Goal: Entertainment & Leisure: Browse casually

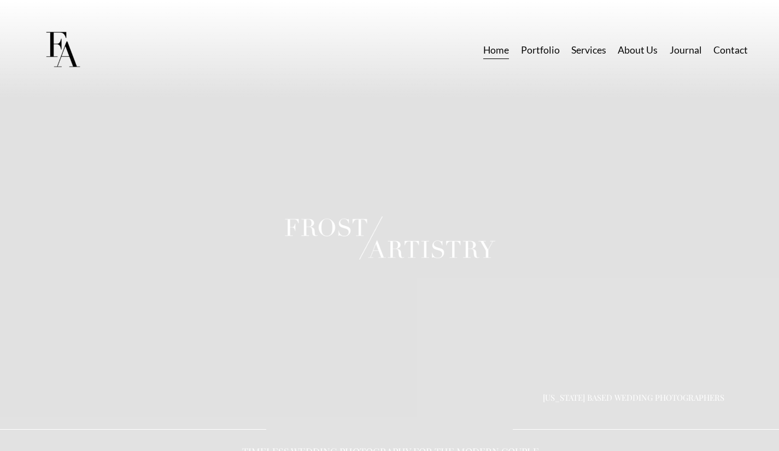
click at [541, 46] on link "Portfolio" at bounding box center [540, 49] width 39 height 19
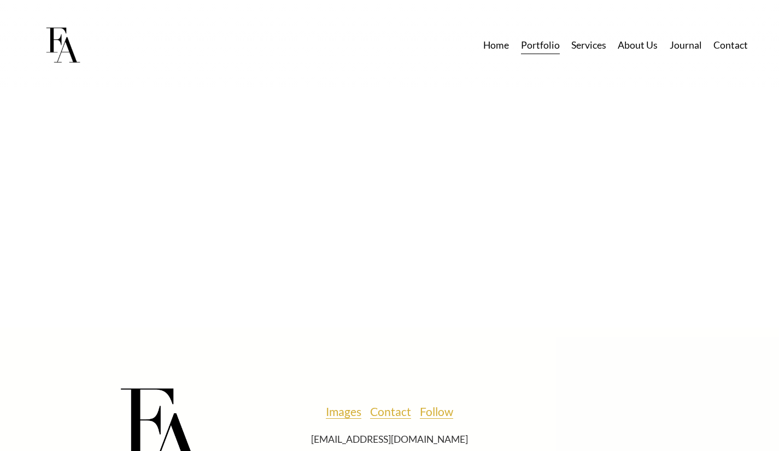
scroll to position [3829, 0]
click at [591, 48] on link "Services" at bounding box center [588, 45] width 35 height 19
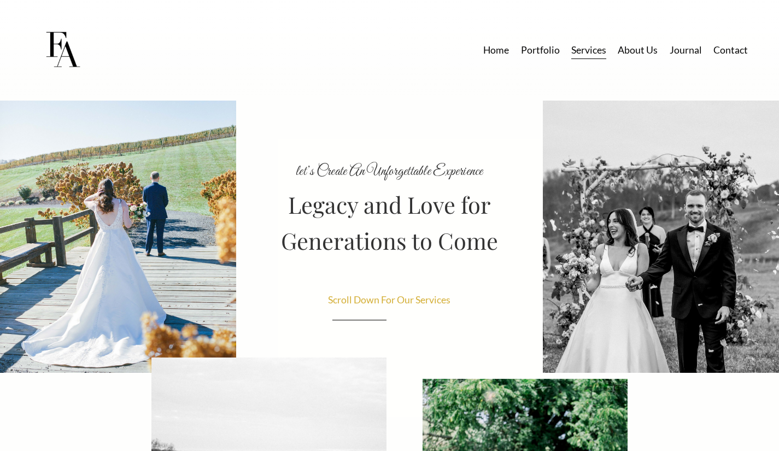
click at [361, 297] on span "Scroll Down For Our Services" at bounding box center [389, 299] width 122 height 11
click at [507, 45] on link "Home" at bounding box center [496, 49] width 26 height 19
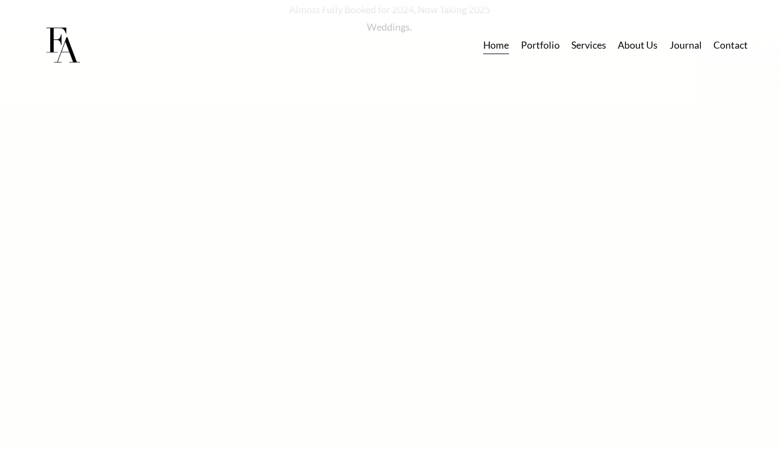
scroll to position [5328, 0]
click at [540, 53] on link "Portfolio" at bounding box center [540, 45] width 39 height 19
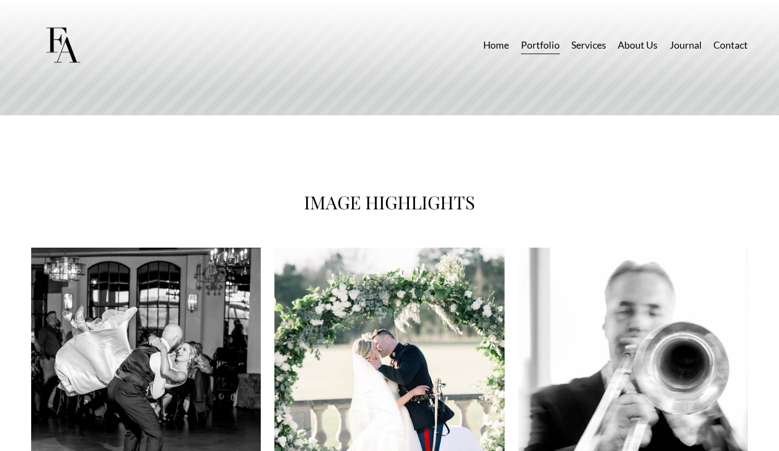
scroll to position [665, 0]
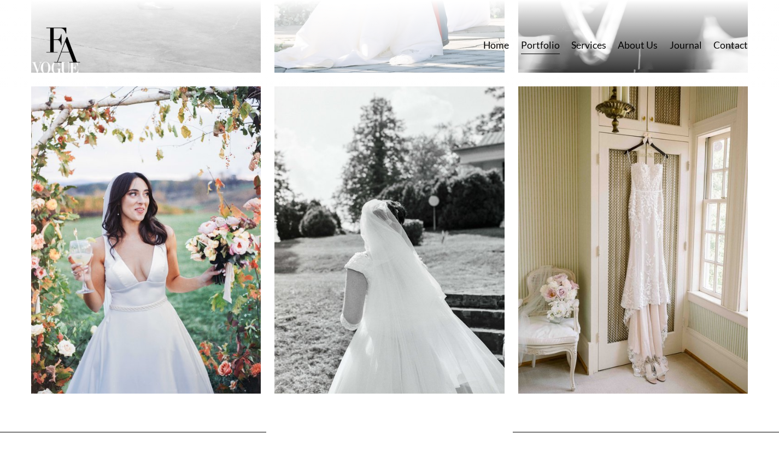
click at [183, 248] on img at bounding box center [146, 239] width 230 height 307
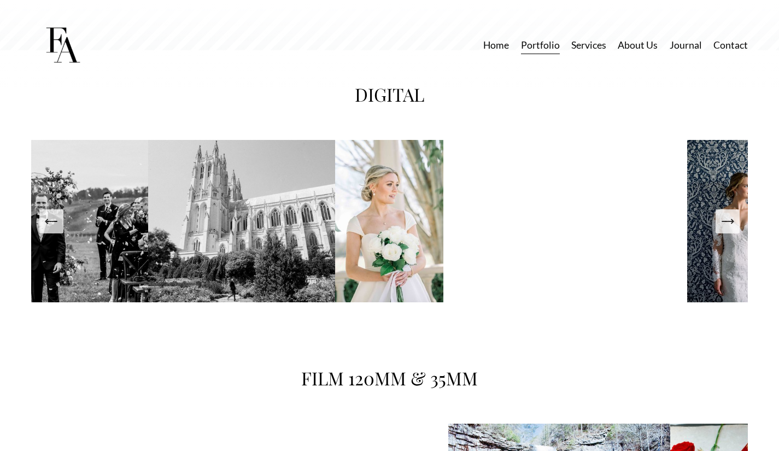
scroll to position [1696, 0]
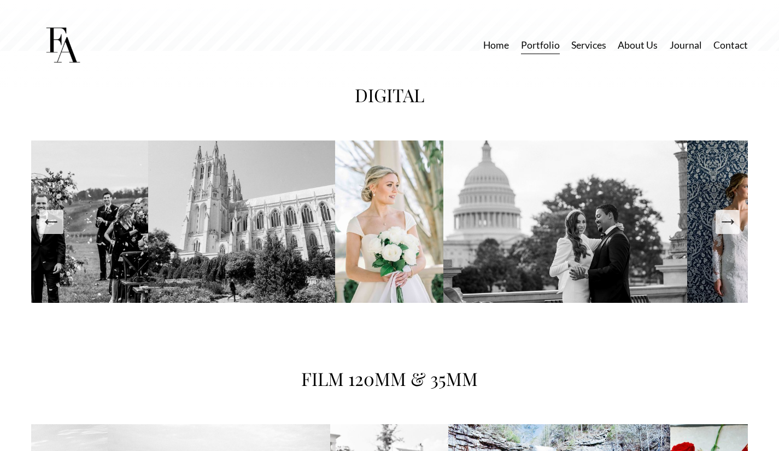
click at [724, 230] on icon "Next Slide" at bounding box center [727, 221] width 15 height 15
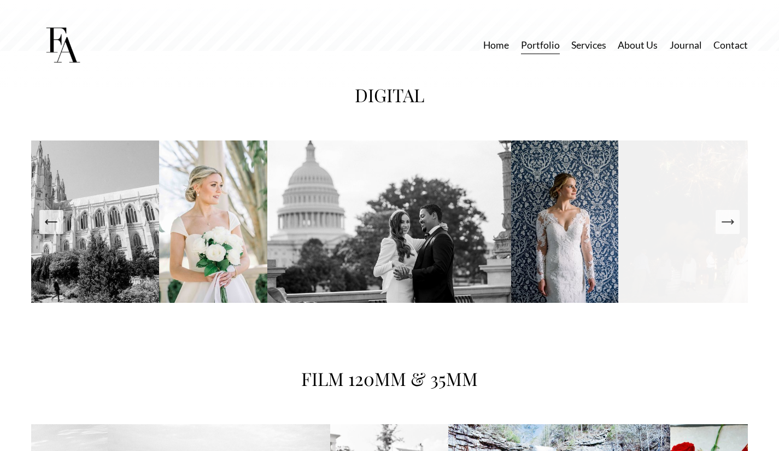
click at [724, 230] on icon "Next Slide" at bounding box center [727, 221] width 15 height 15
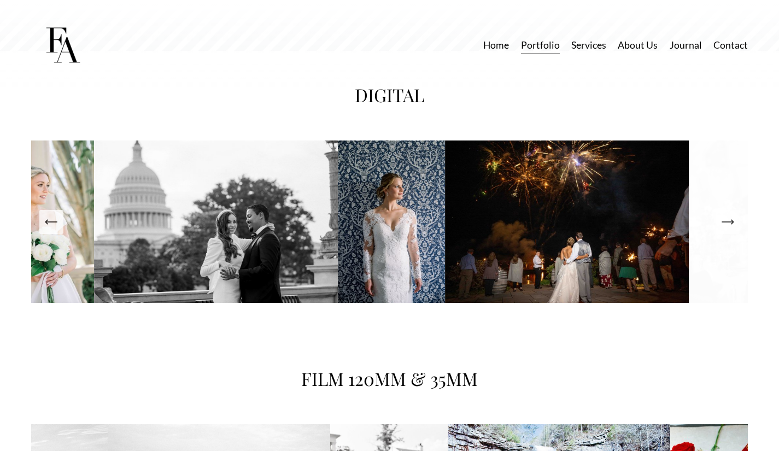
click at [724, 230] on icon "Next Slide" at bounding box center [727, 221] width 15 height 15
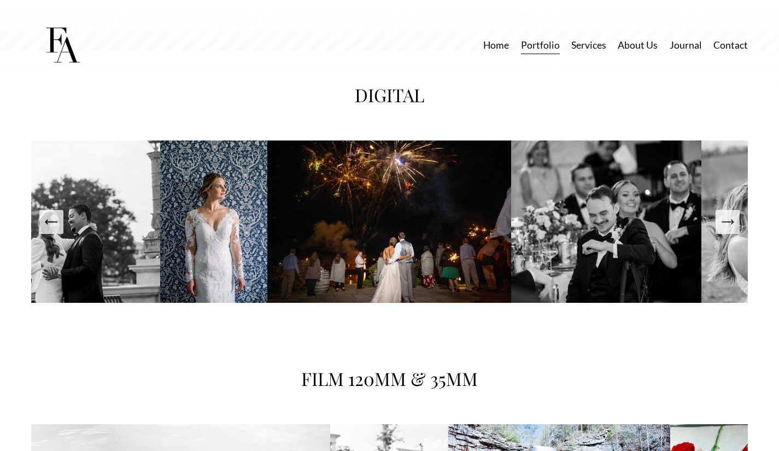
click at [724, 230] on icon "Next Slide" at bounding box center [727, 221] width 15 height 15
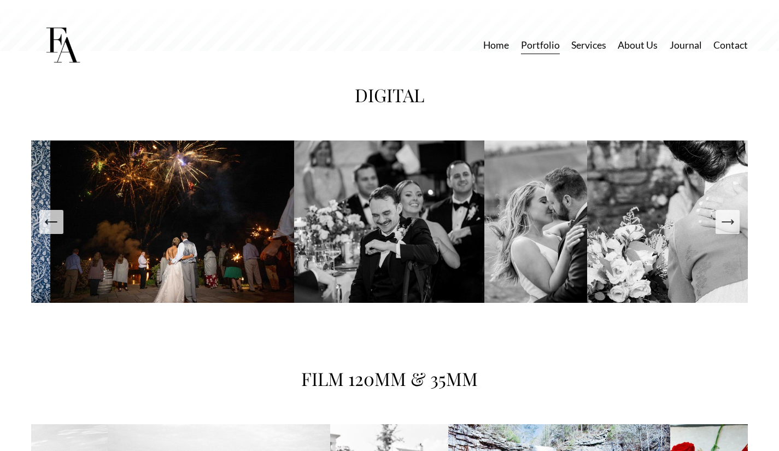
click at [724, 230] on icon "Next Slide" at bounding box center [727, 221] width 15 height 15
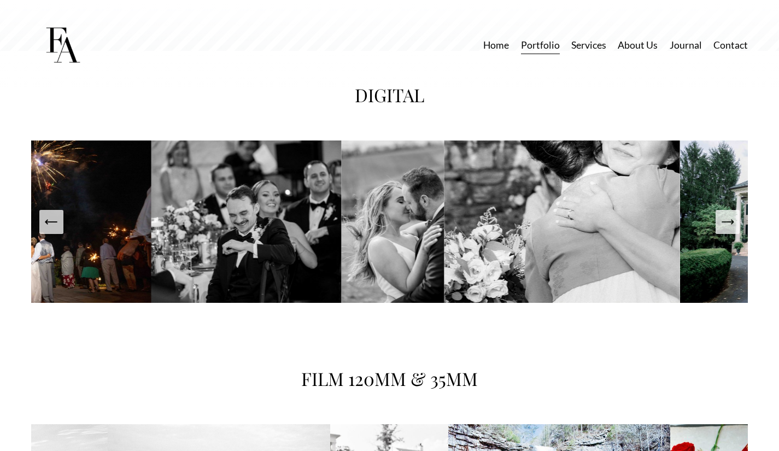
click at [724, 230] on icon "Next Slide" at bounding box center [727, 221] width 15 height 15
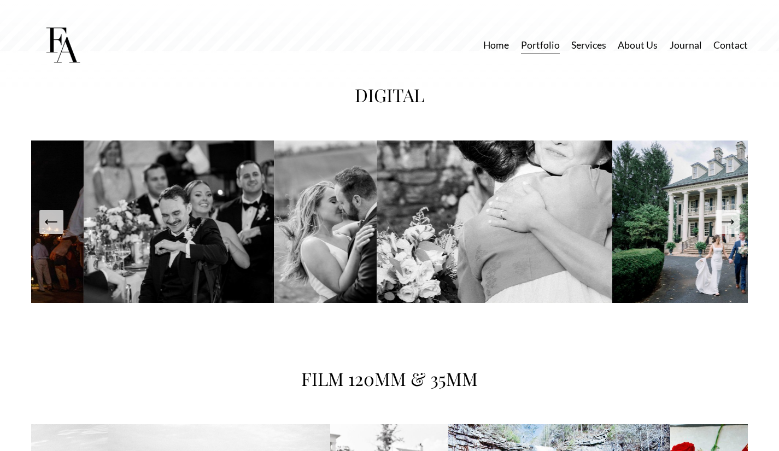
click at [724, 230] on icon "Next Slide" at bounding box center [727, 221] width 15 height 15
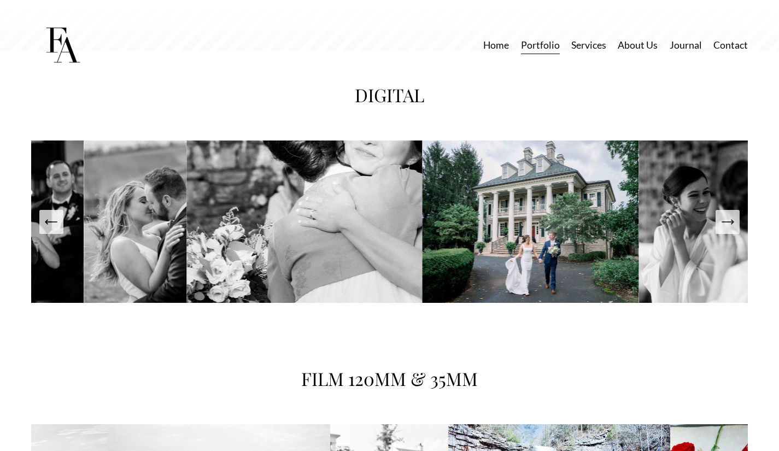
click at [724, 230] on icon "Next Slide" at bounding box center [727, 221] width 15 height 15
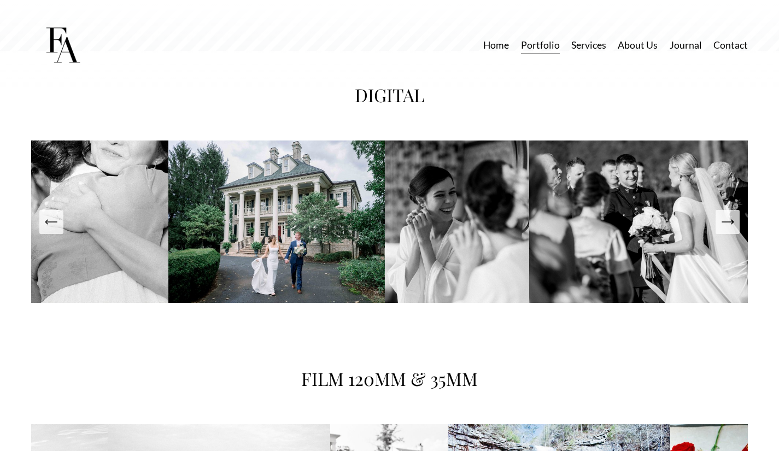
click at [724, 230] on icon "Next Slide" at bounding box center [727, 221] width 15 height 15
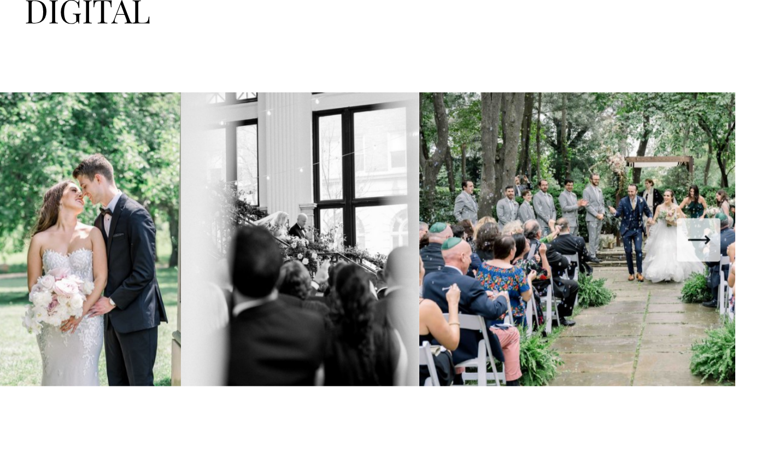
click at [726, 221] on button "Next Slide" at bounding box center [727, 222] width 24 height 24
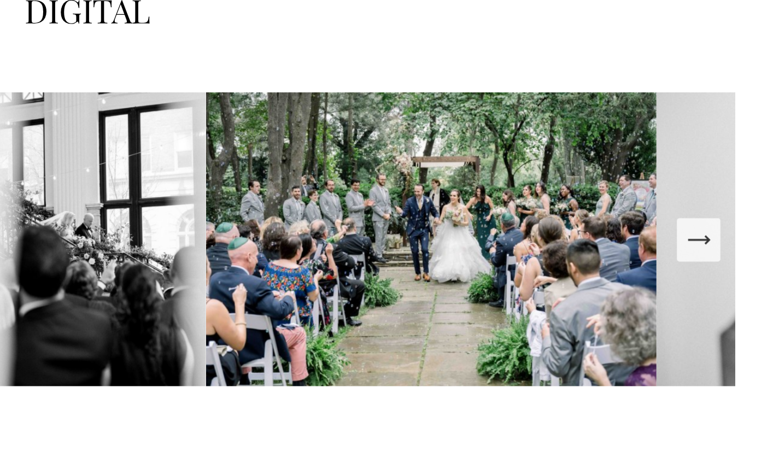
click at [726, 221] on button "Next Slide" at bounding box center [727, 222] width 24 height 24
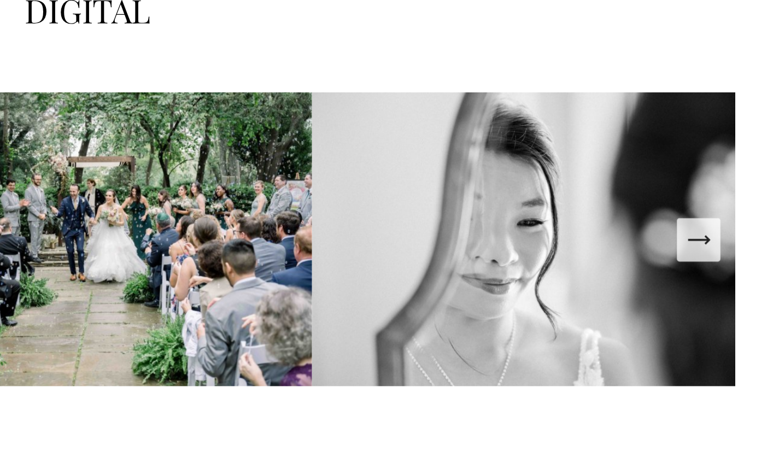
click at [726, 221] on button "Next Slide" at bounding box center [727, 222] width 24 height 24
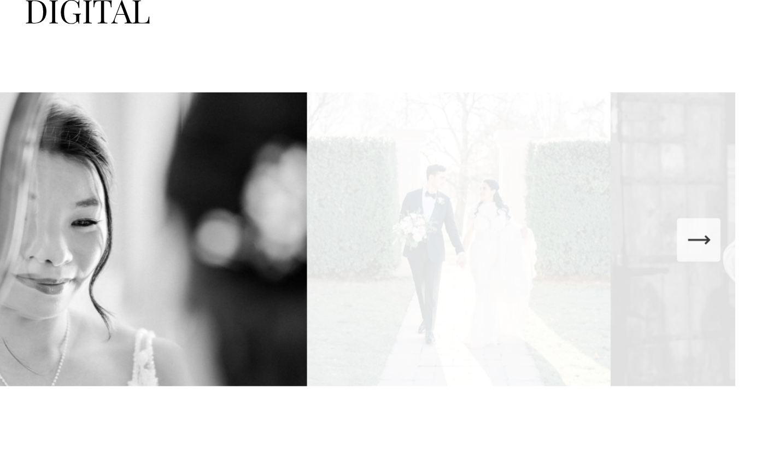
click at [726, 221] on button "Next Slide" at bounding box center [727, 222] width 24 height 24
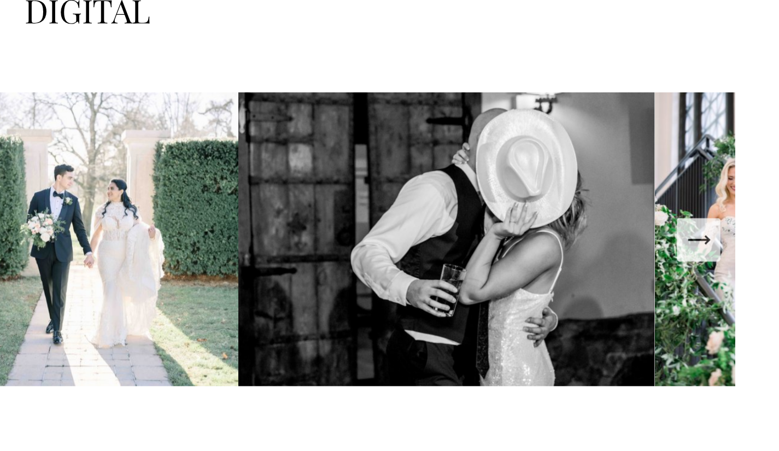
click at [726, 221] on button "Next Slide" at bounding box center [727, 222] width 24 height 24
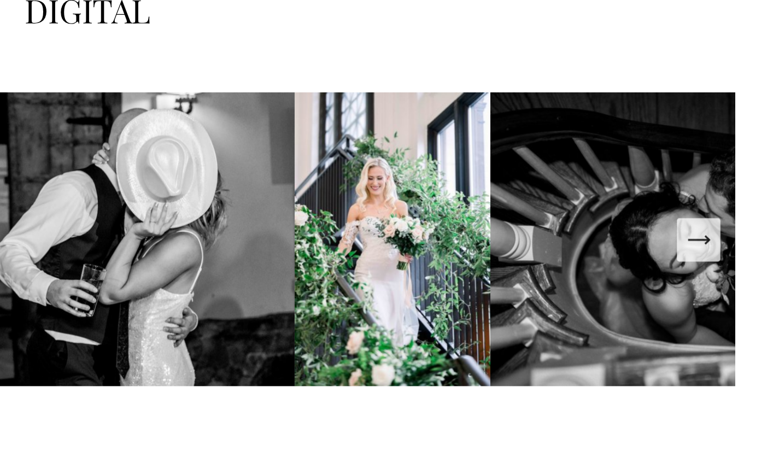
click at [726, 221] on button "Next Slide" at bounding box center [727, 222] width 24 height 24
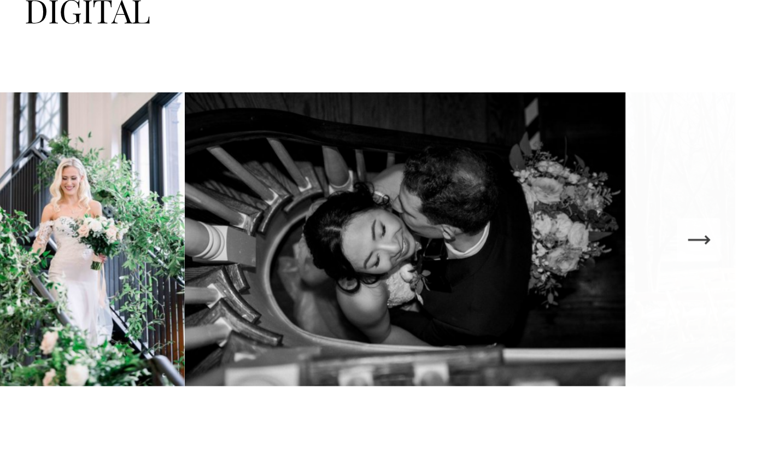
click at [726, 221] on button "Next Slide" at bounding box center [727, 222] width 24 height 24
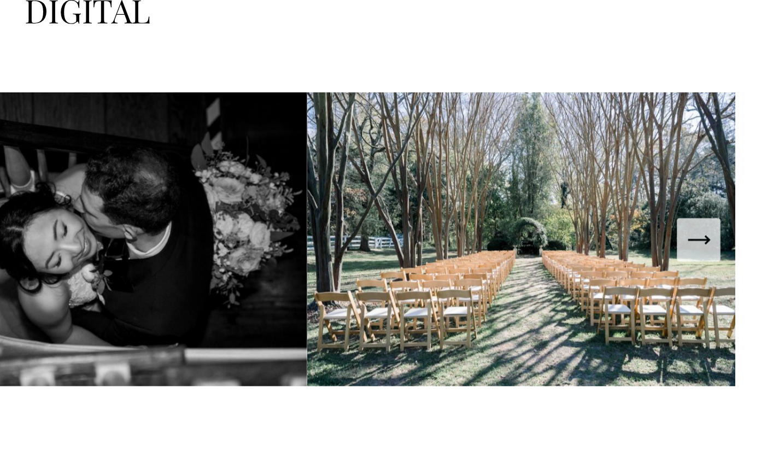
click at [726, 221] on button "Next Slide" at bounding box center [727, 222] width 24 height 24
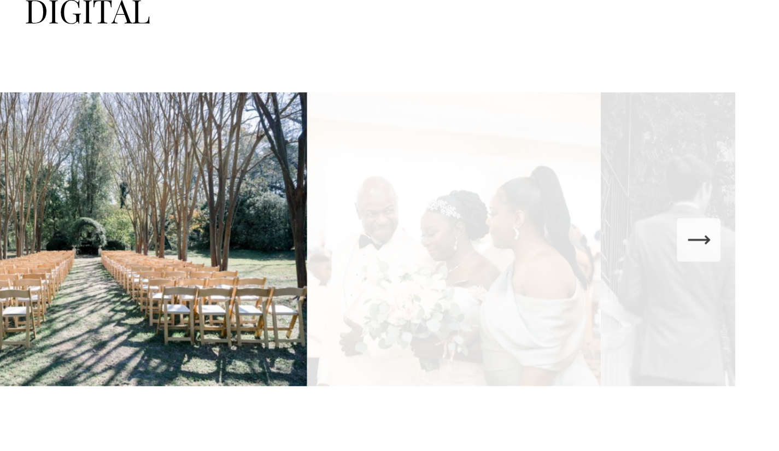
click at [726, 221] on button "Next Slide" at bounding box center [727, 222] width 24 height 24
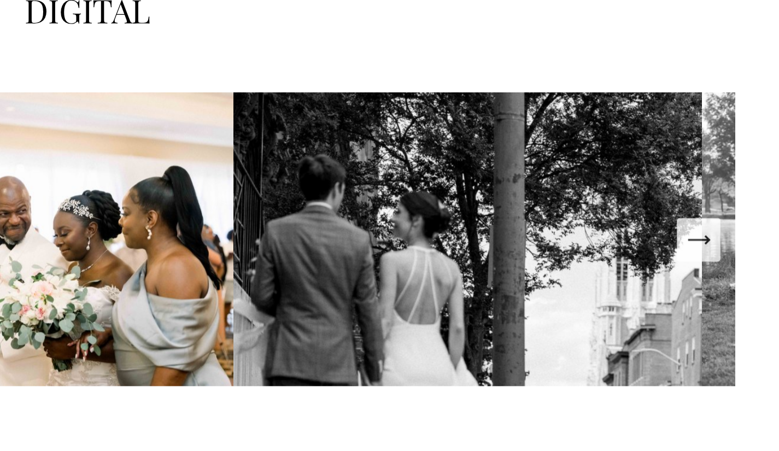
click at [726, 221] on button "Next Slide" at bounding box center [727, 222] width 24 height 24
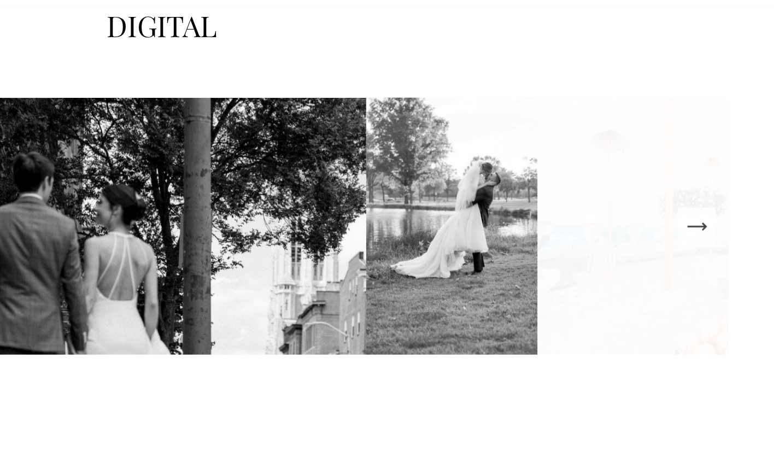
click at [719, 220] on button "Next Slide" at bounding box center [727, 222] width 24 height 24
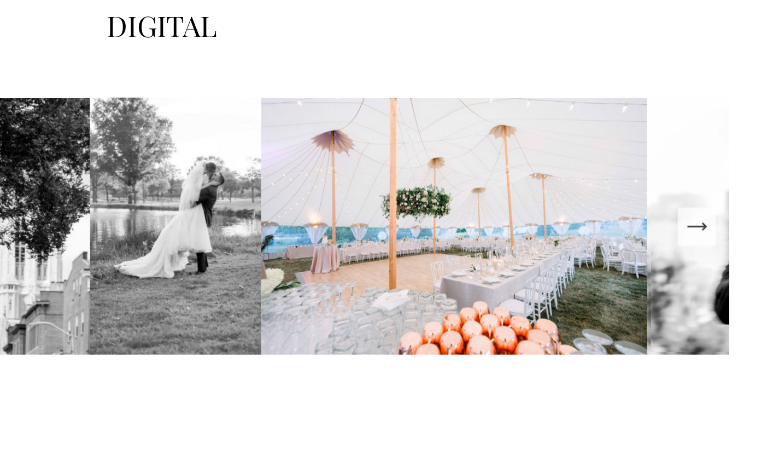
click at [719, 220] on button "Next Slide" at bounding box center [727, 222] width 24 height 24
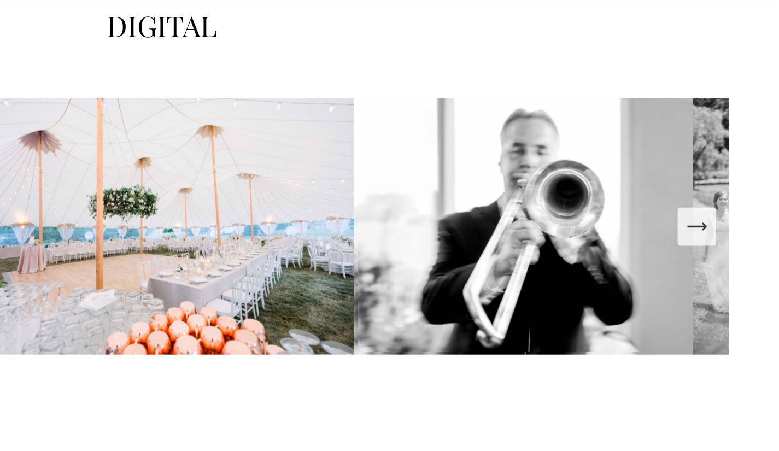
click at [719, 220] on button "Next Slide" at bounding box center [727, 222] width 24 height 24
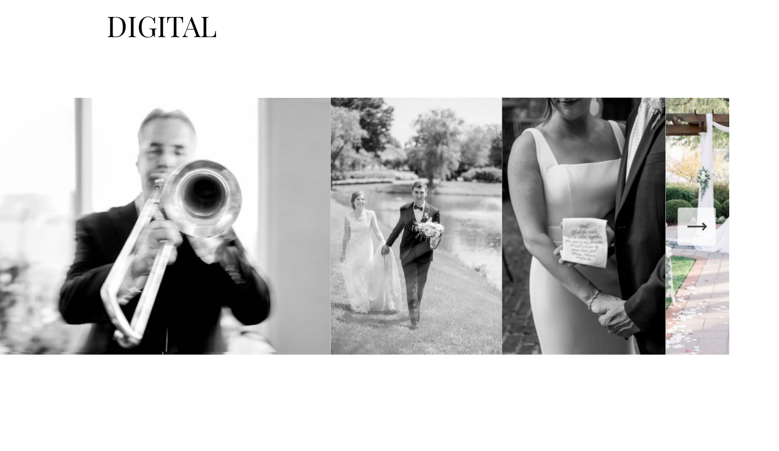
click at [719, 220] on button "Next Slide" at bounding box center [727, 222] width 24 height 24
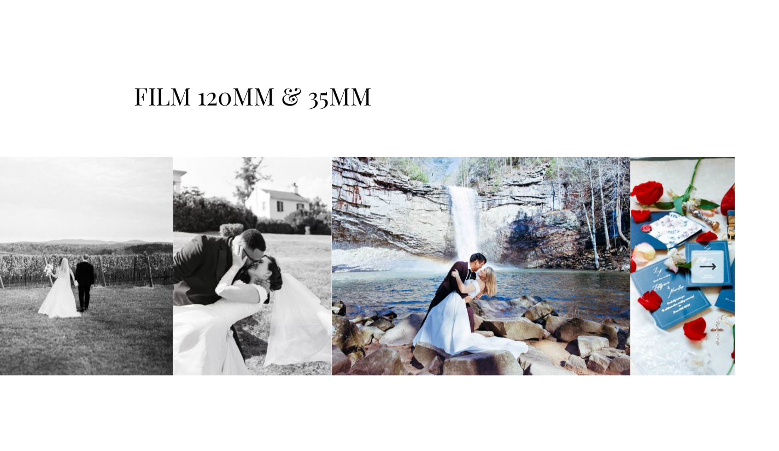
scroll to position [1933, 0]
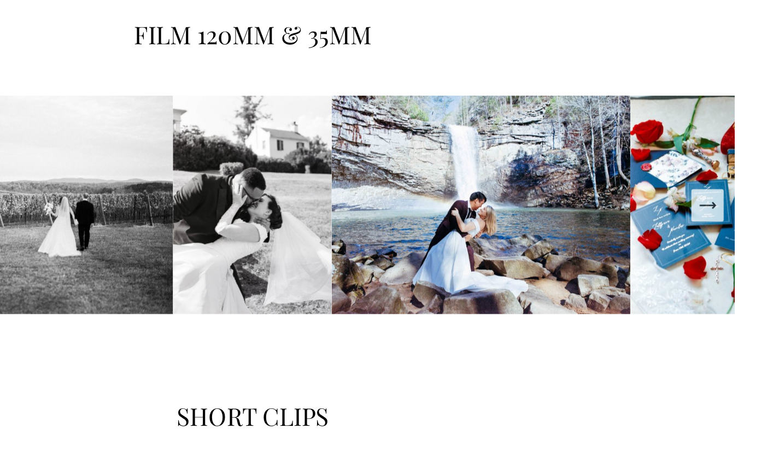
click at [726, 276] on icon "Next Slide" at bounding box center [727, 268] width 15 height 15
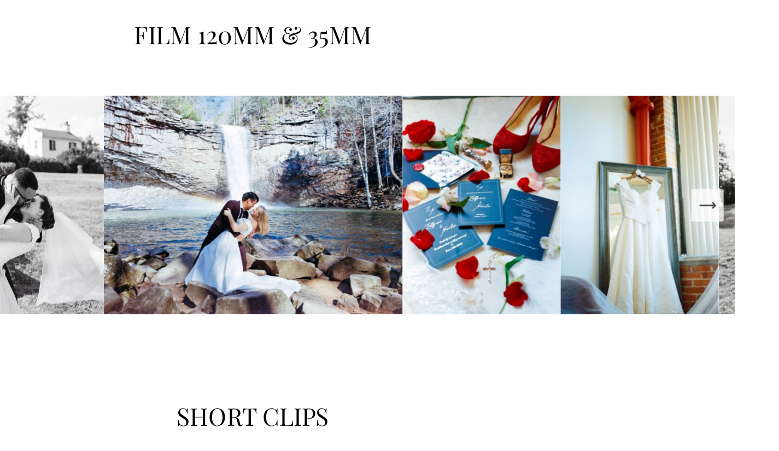
click at [726, 276] on icon "Next Slide" at bounding box center [727, 268] width 15 height 15
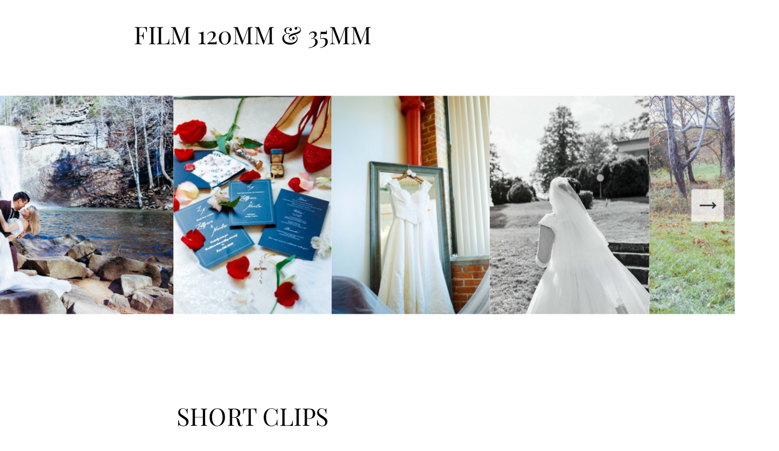
click at [726, 276] on icon "Next Slide" at bounding box center [727, 268] width 15 height 15
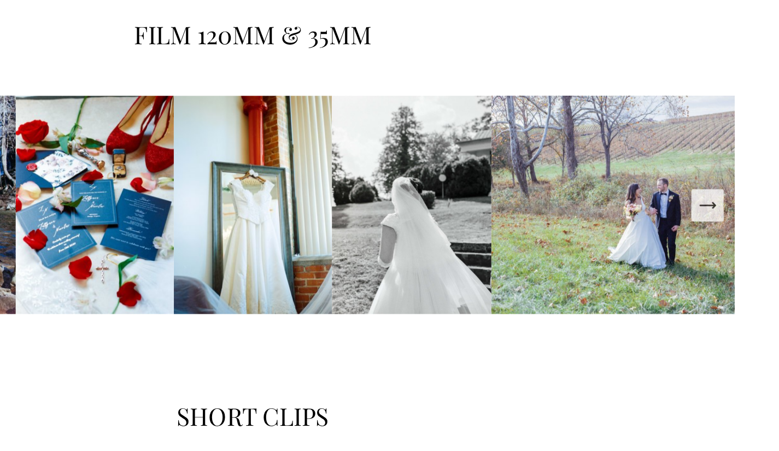
click at [726, 276] on icon "Next Slide" at bounding box center [727, 268] width 15 height 15
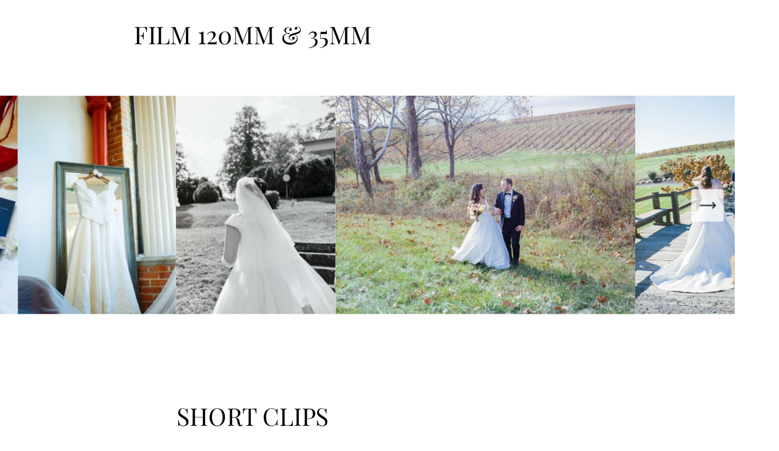
click at [726, 276] on icon "Next Slide" at bounding box center [727, 268] width 15 height 15
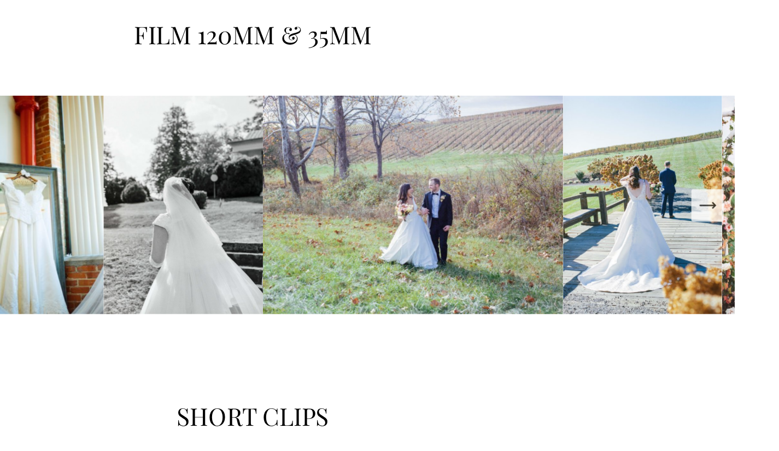
click at [726, 276] on icon "Next Slide" at bounding box center [727, 268] width 15 height 15
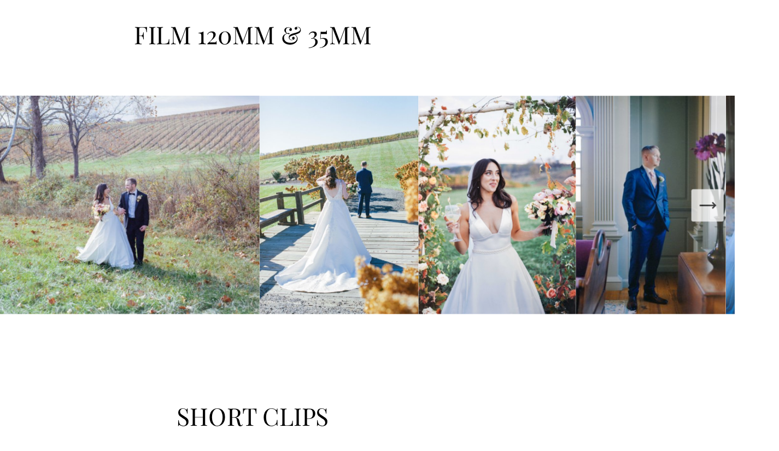
click at [726, 276] on icon "Next Slide" at bounding box center [727, 268] width 15 height 15
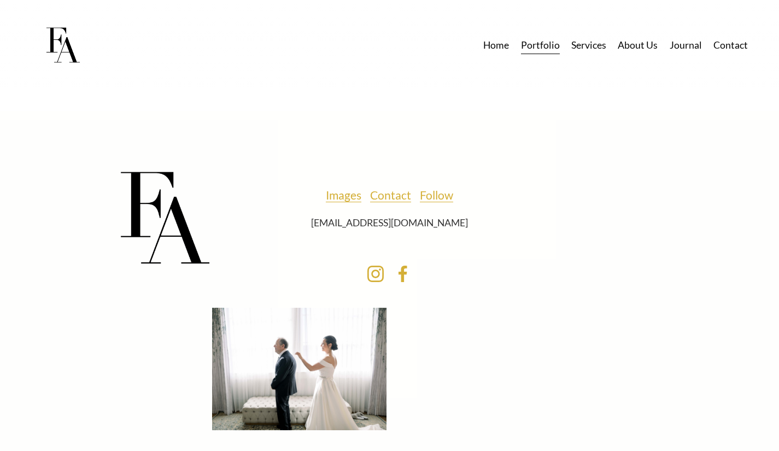
scroll to position [4111, 0]
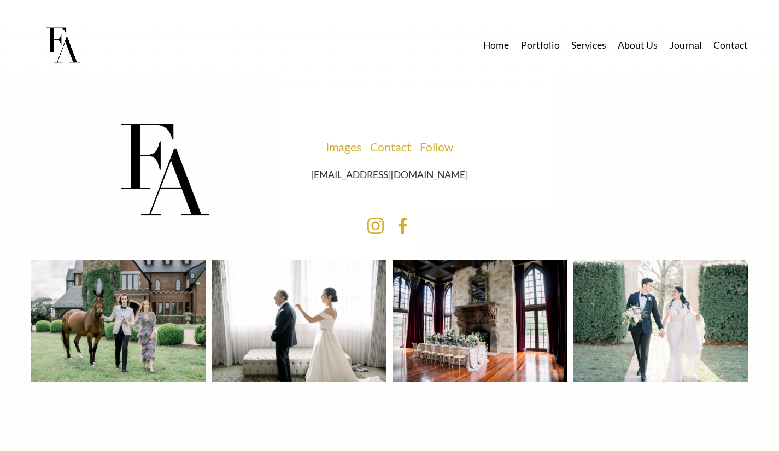
click at [374, 224] on use "Instagram" at bounding box center [375, 225] width 35 height 35
